Goal: Task Accomplishment & Management: Manage account settings

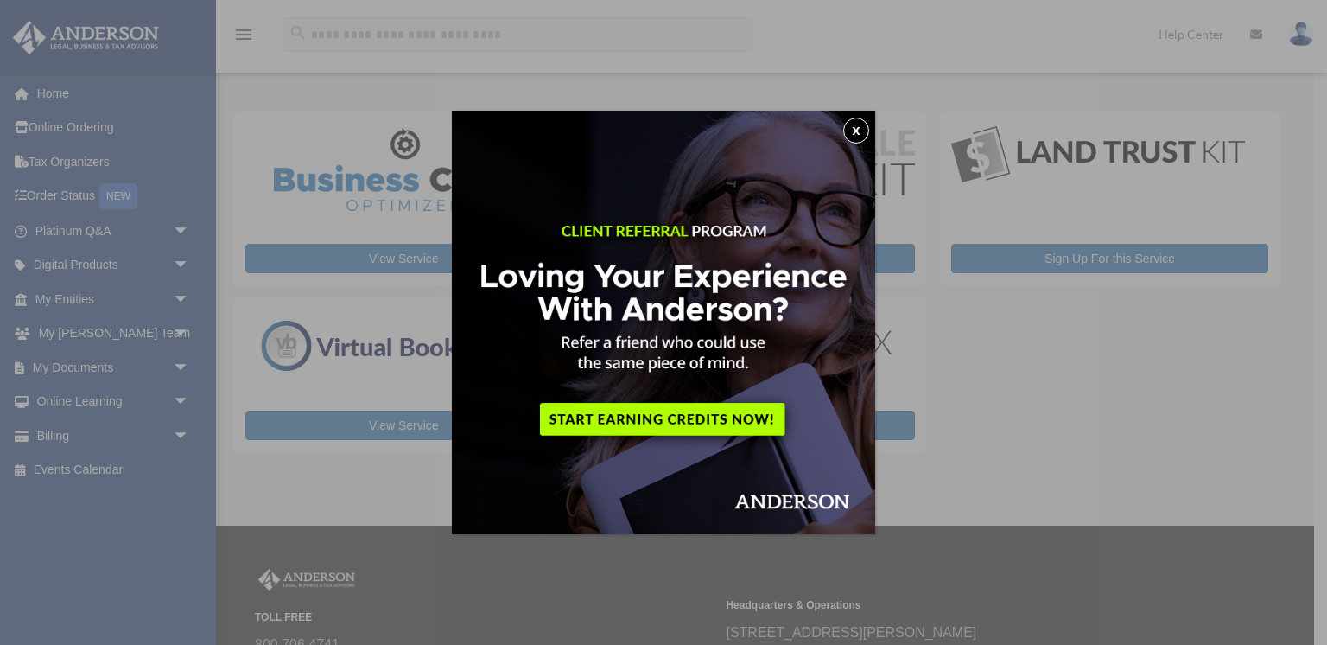
click at [869, 127] on img at bounding box center [663, 322] width 423 height 423
click at [862, 131] on button "x" at bounding box center [856, 131] width 26 height 26
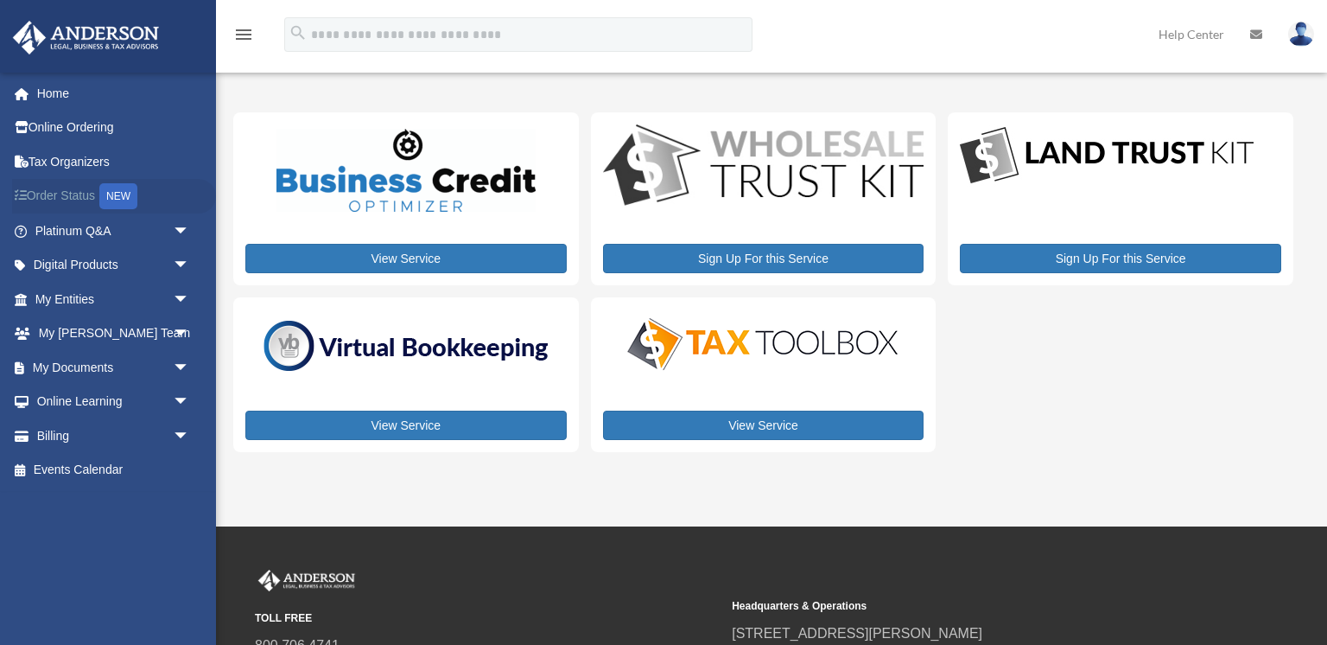
click at [109, 194] on div "NEW" at bounding box center [118, 196] width 38 height 26
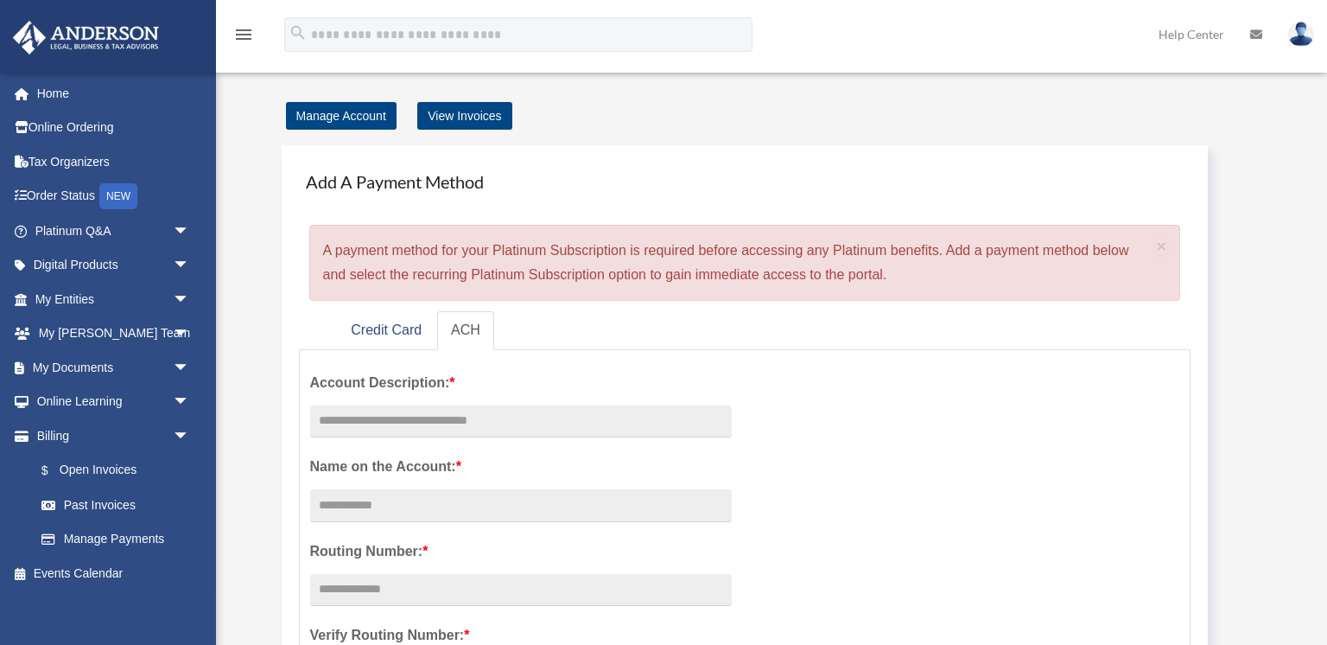
scroll to position [48, 0]
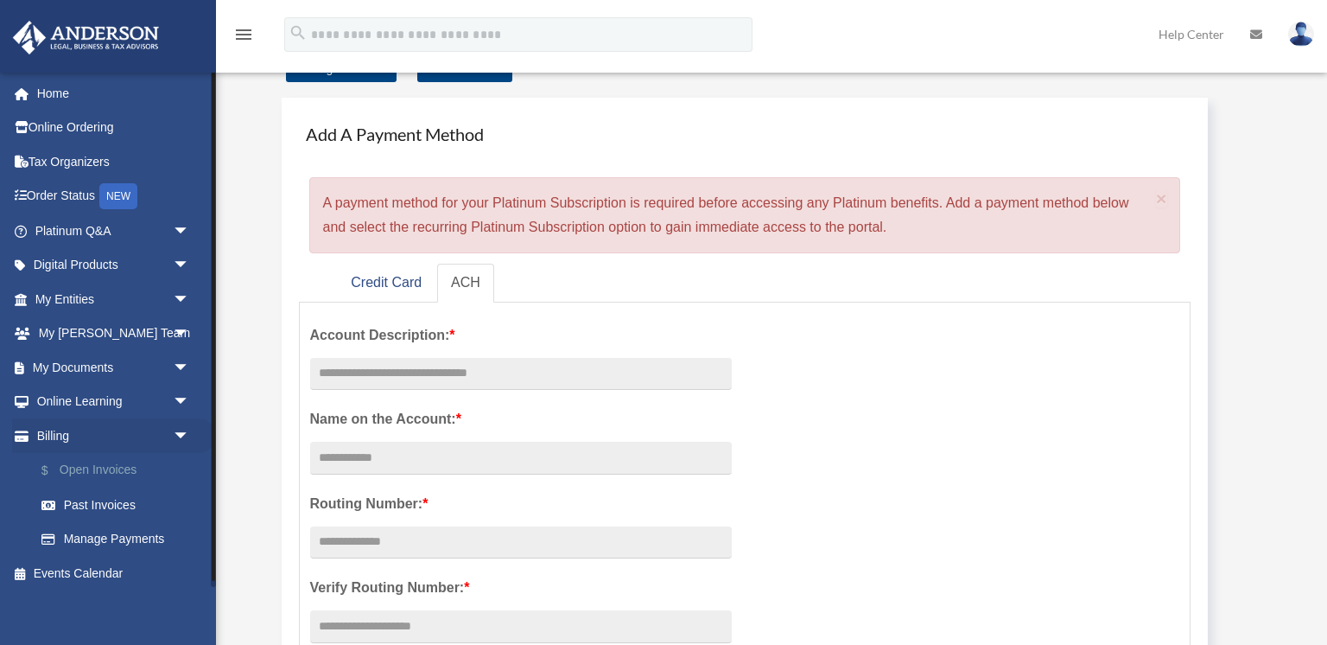
click at [86, 469] on link "$ Open Invoices" at bounding box center [120, 470] width 192 height 35
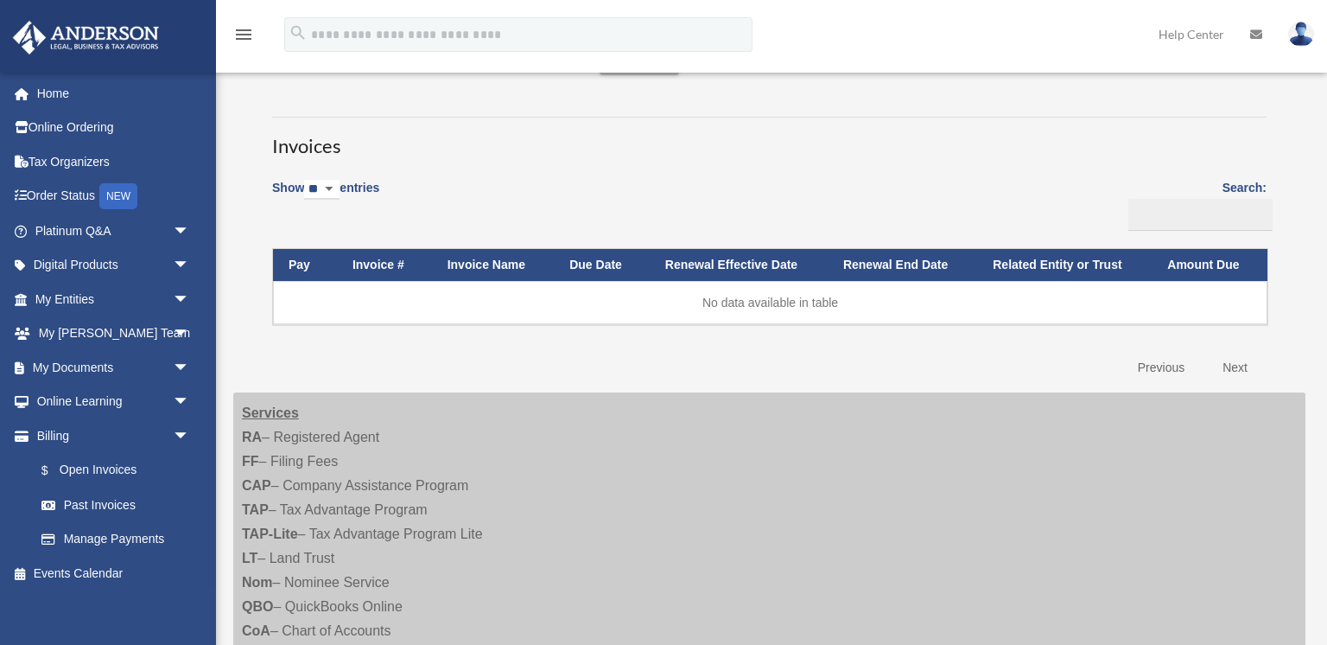
scroll to position [61, 0]
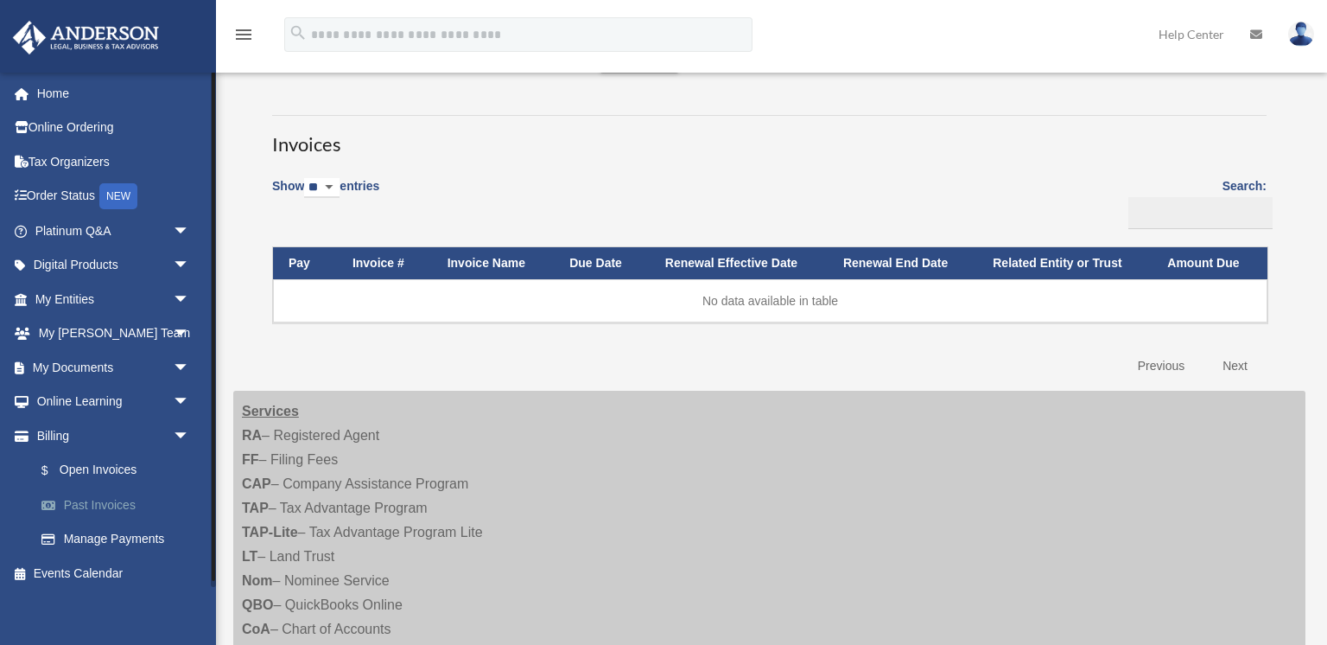
click at [102, 500] on link "Past Invoices" at bounding box center [120, 504] width 192 height 35
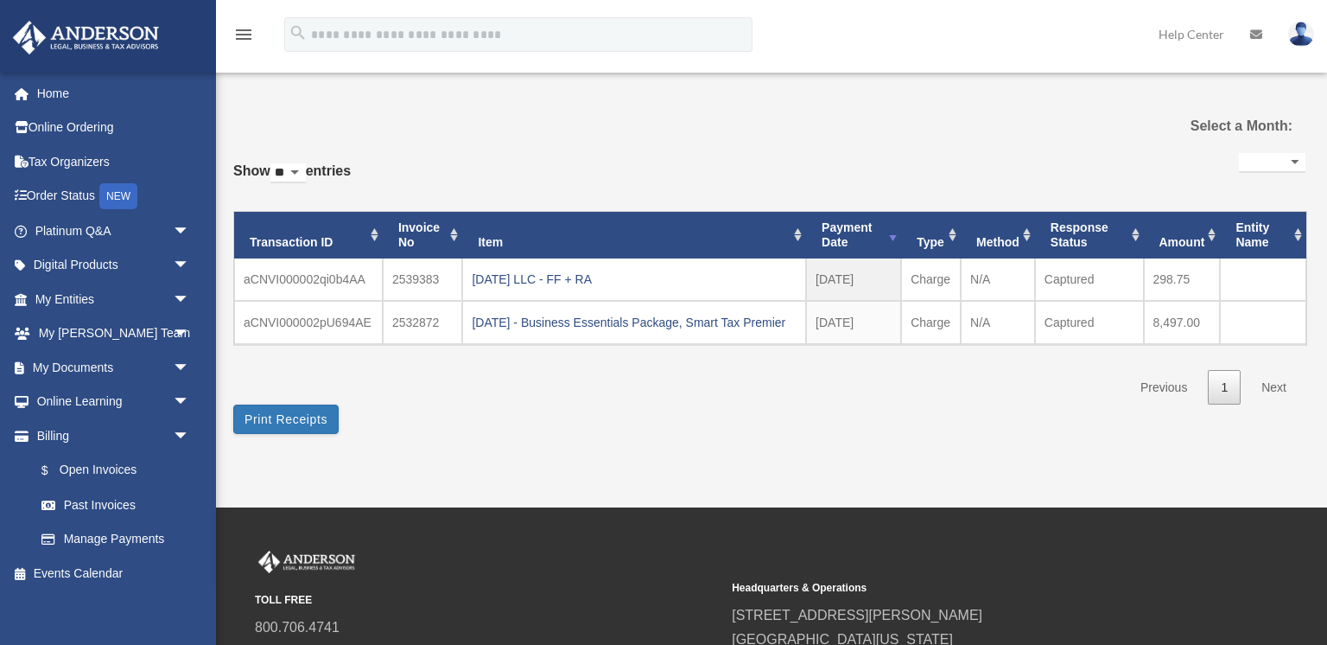
select select
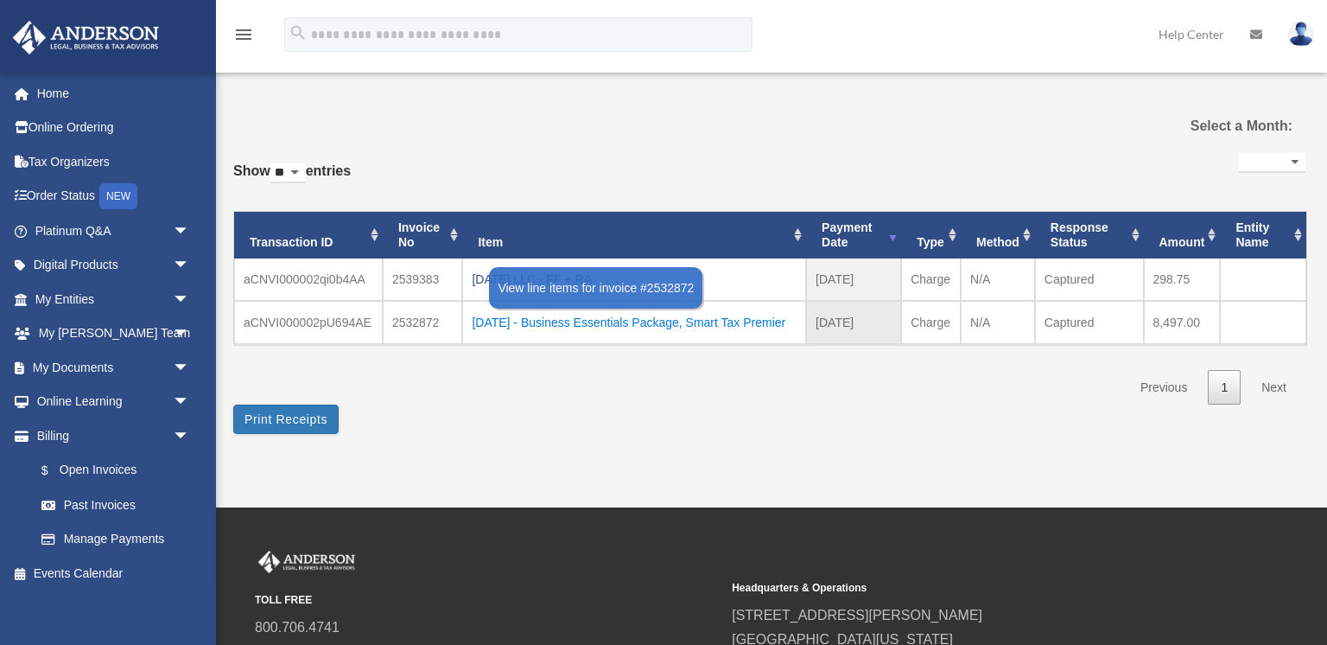
click at [541, 322] on div "2025.07.28 - Business Essentials Package, Smart Tax Premier" at bounding box center [634, 322] width 325 height 24
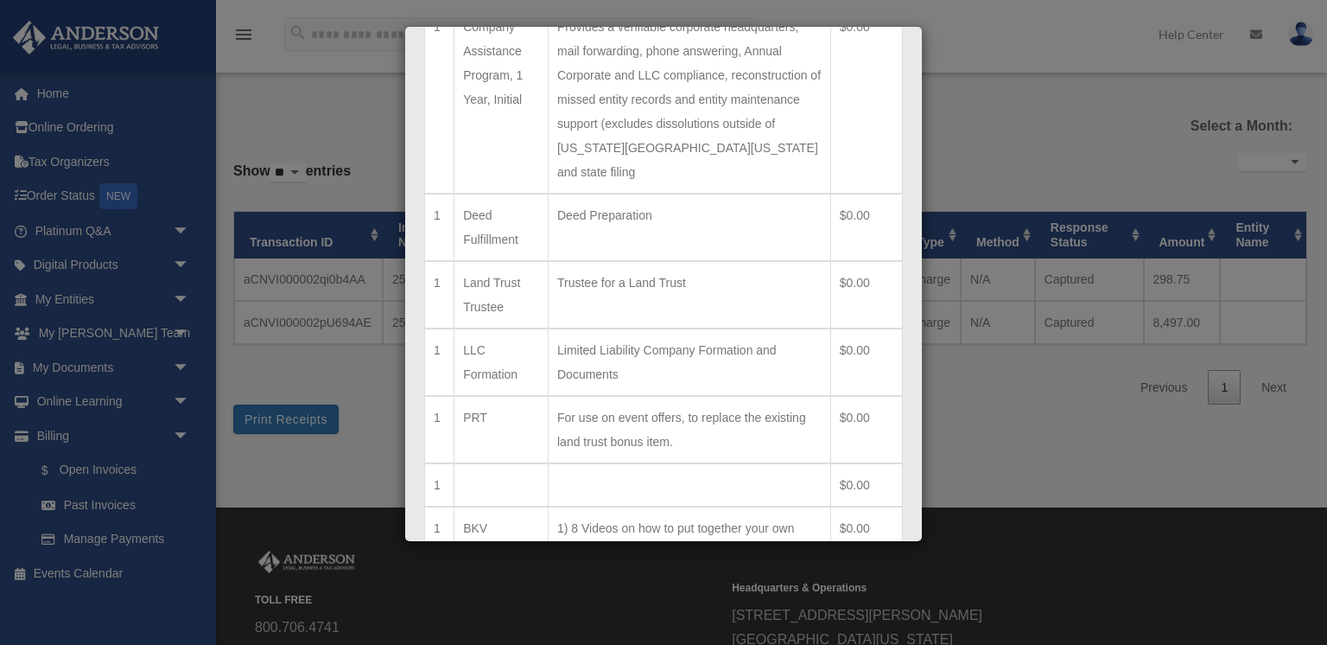
scroll to position [1140, 0]
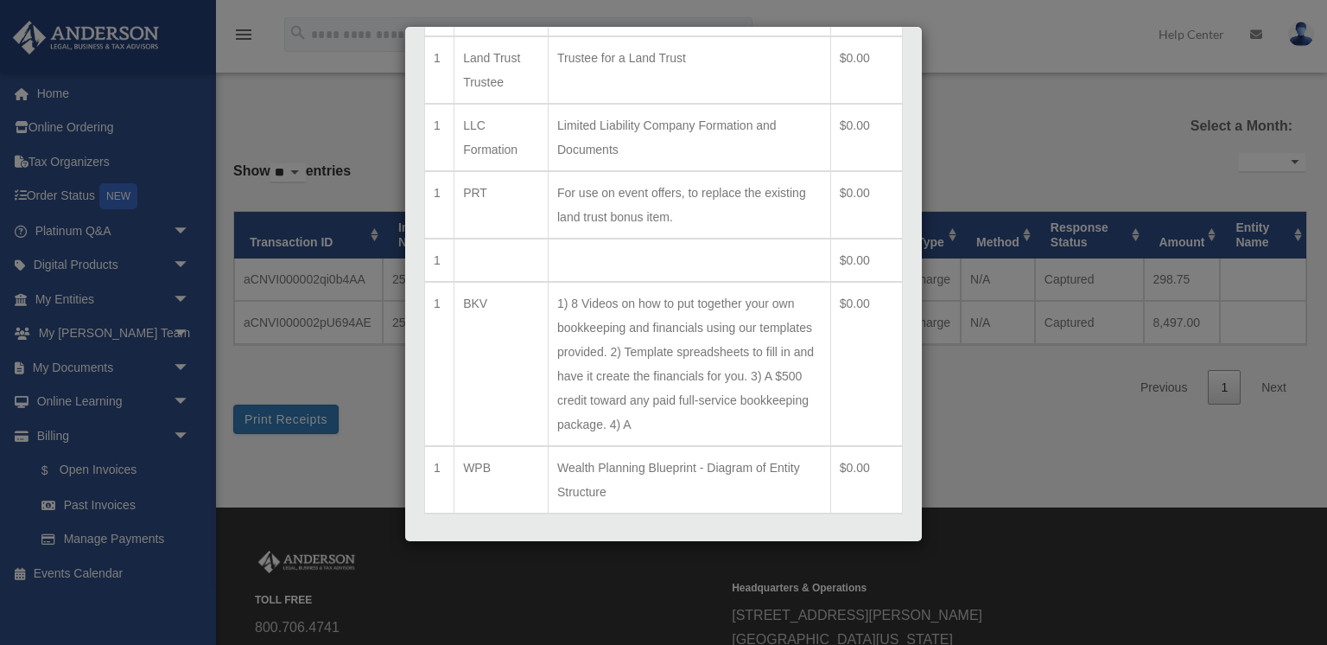
click at [750, 565] on button "Print Detailed Receipts" at bounding box center [760, 579] width 158 height 29
click at [881, 565] on button "Close" at bounding box center [873, 575] width 60 height 20
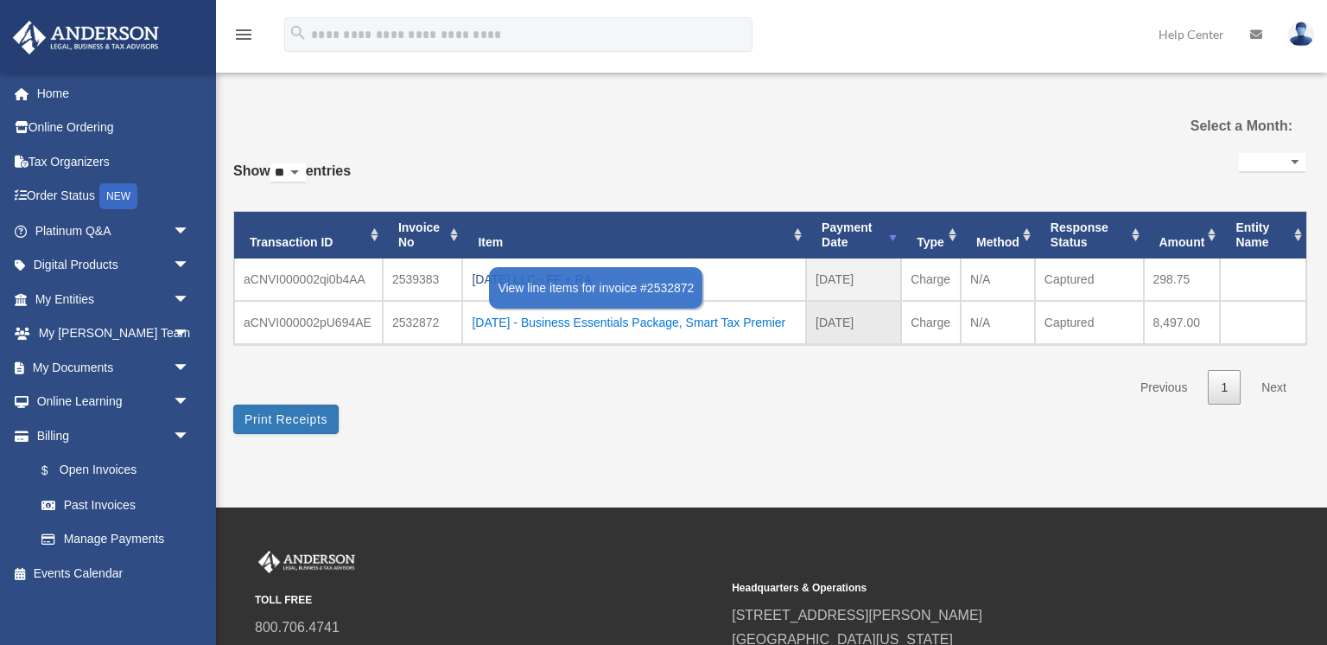
click at [531, 334] on div "2025.07.28 - Business Essentials Package, Smart Tax Premier" at bounding box center [634, 322] width 325 height 24
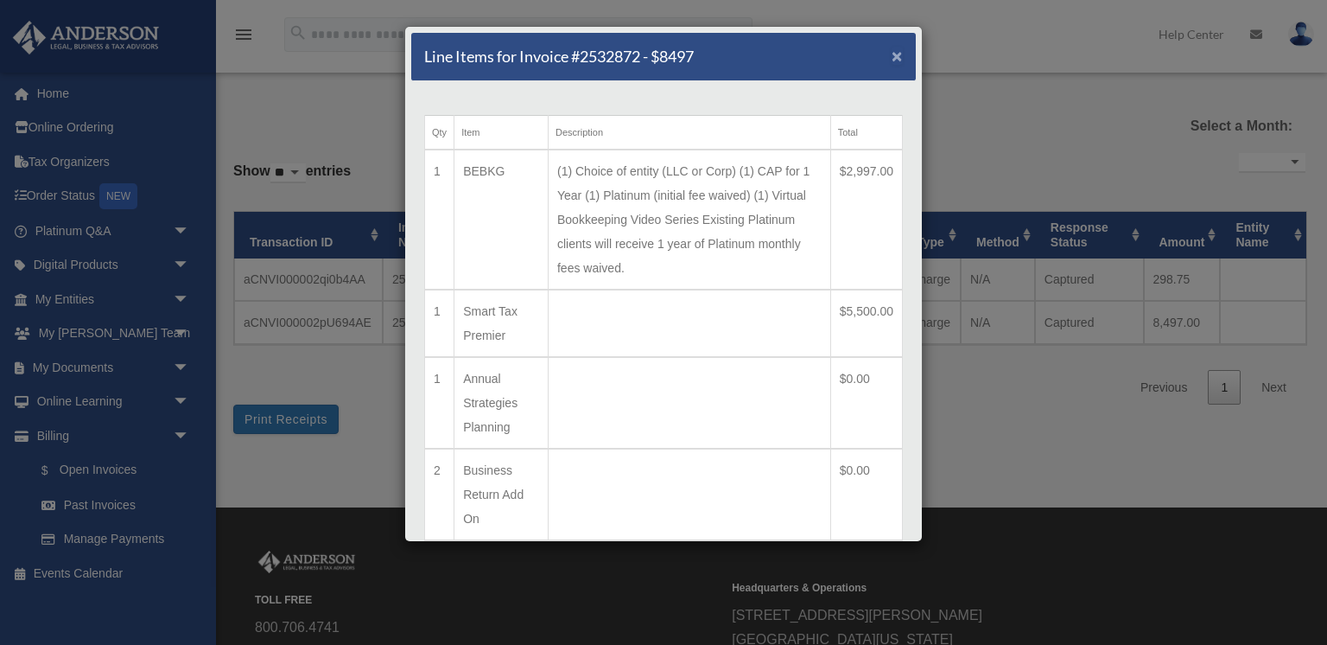
click at [899, 60] on span "×" at bounding box center [897, 56] width 11 height 20
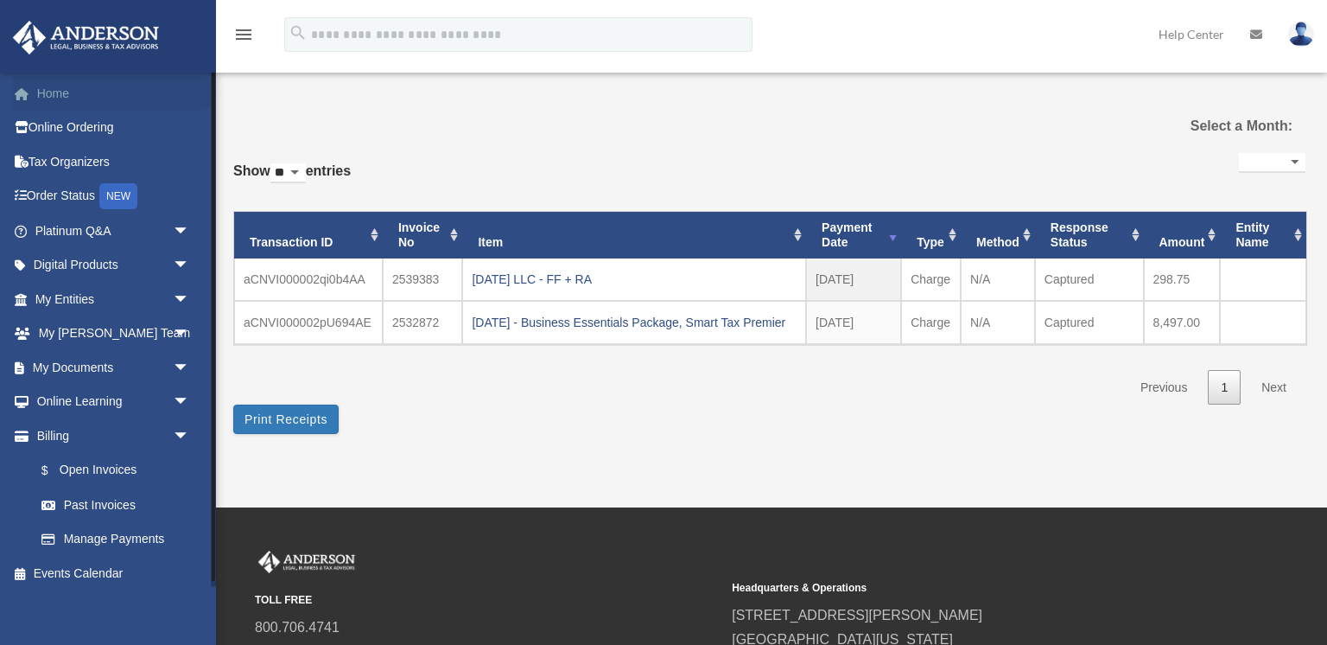
click at [53, 104] on link "Home" at bounding box center [114, 93] width 204 height 35
